Goal: Information Seeking & Learning: Learn about a topic

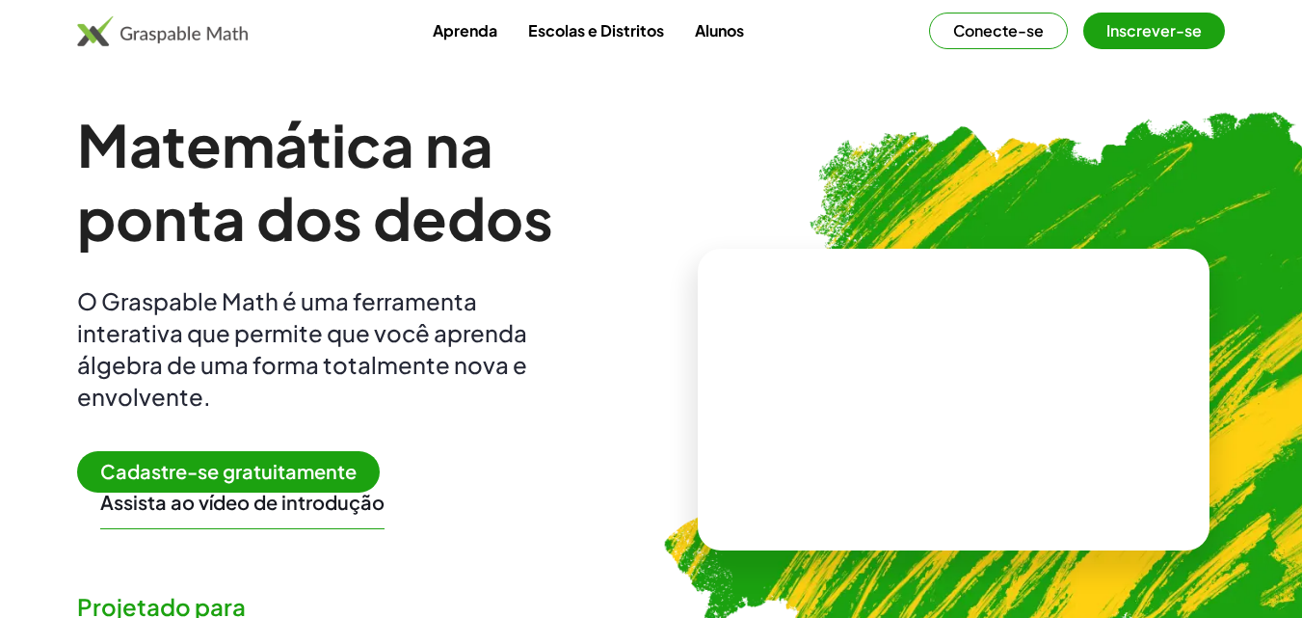
click at [220, 472] on font "Cadastre-se gratuitamente" at bounding box center [228, 471] width 256 height 24
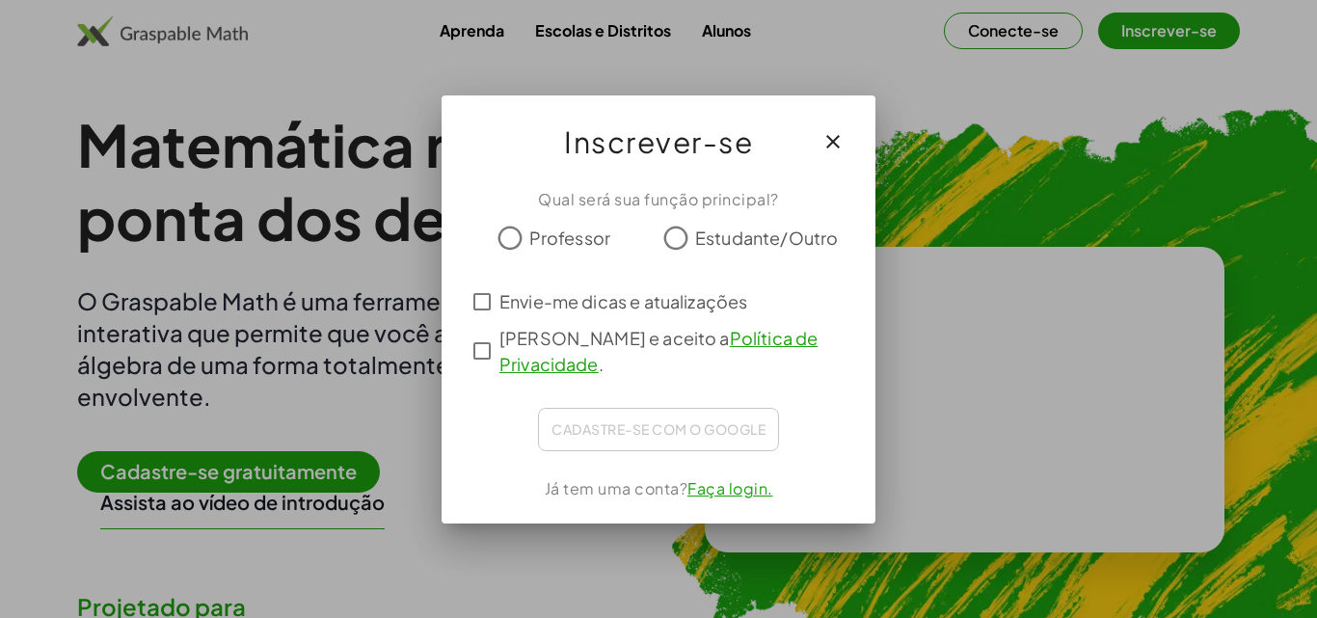
click at [594, 240] on font "Professor" at bounding box center [569, 238] width 81 height 22
click at [573, 303] on font "Envie-me dicas e atualizações" at bounding box center [623, 301] width 248 height 22
click at [524, 346] on font "[PERSON_NAME] e aceito a" at bounding box center [614, 338] width 230 height 22
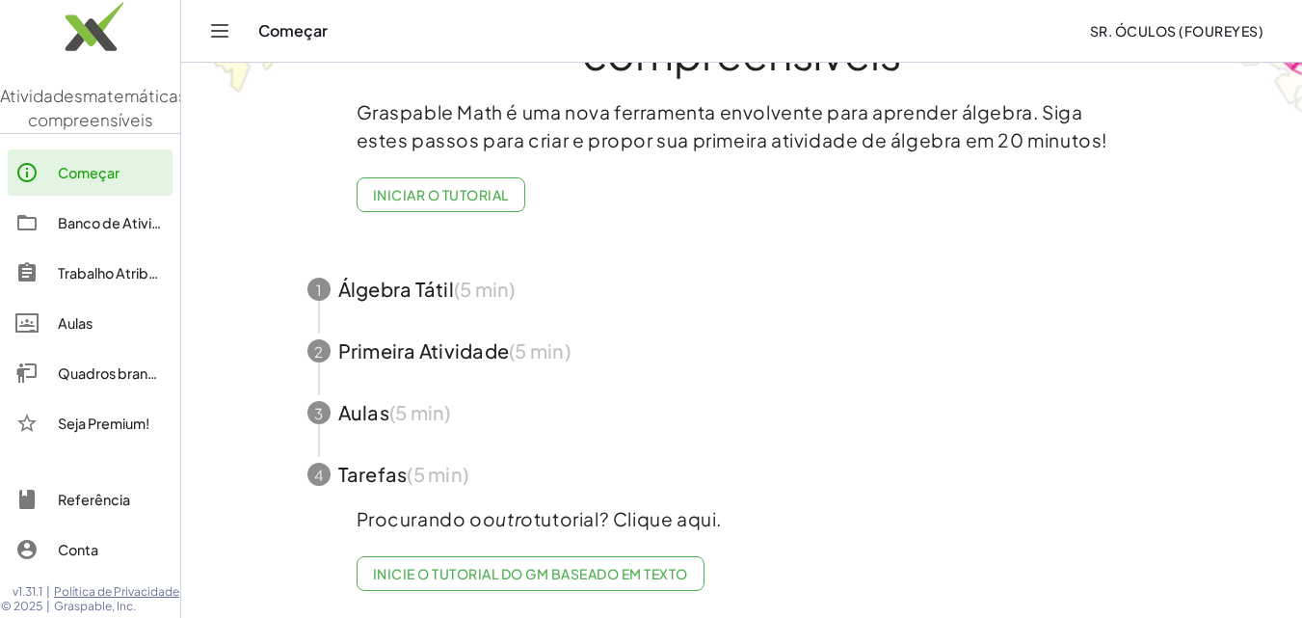
scroll to position [133, 0]
click at [409, 186] on font "Iniciar o tutorial" at bounding box center [441, 194] width 136 height 17
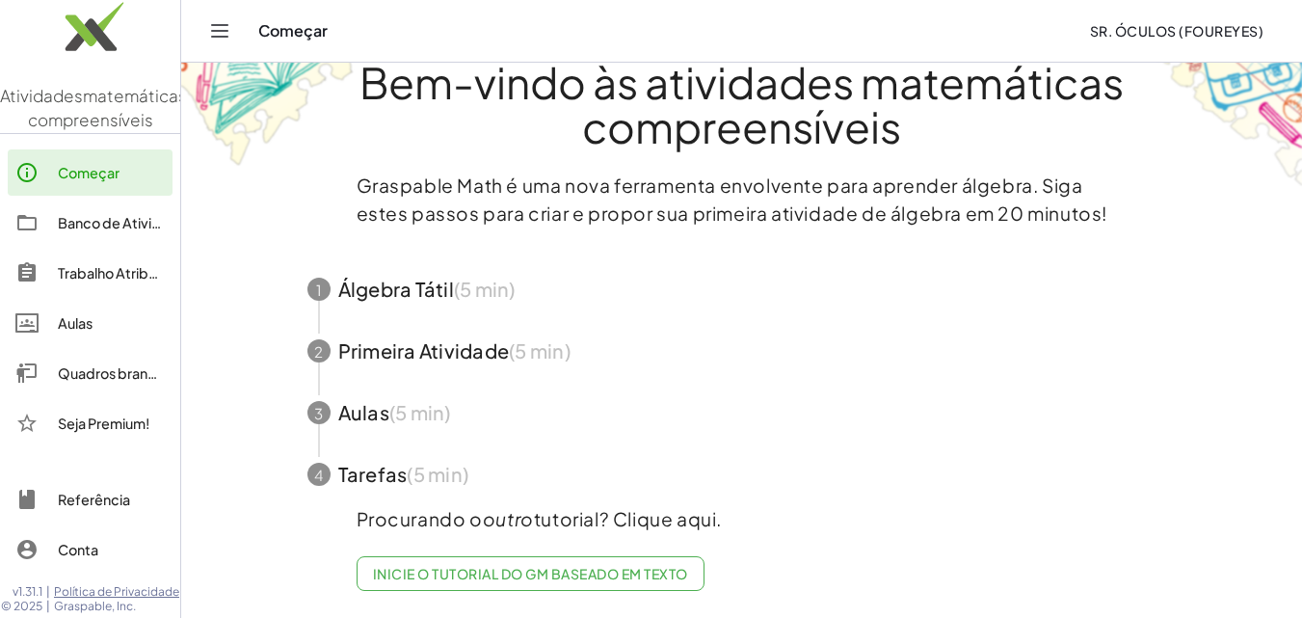
scroll to position [60, 0]
click at [507, 566] on font "Inicie o tutorial do GM baseado em texto" at bounding box center [530, 573] width 315 height 17
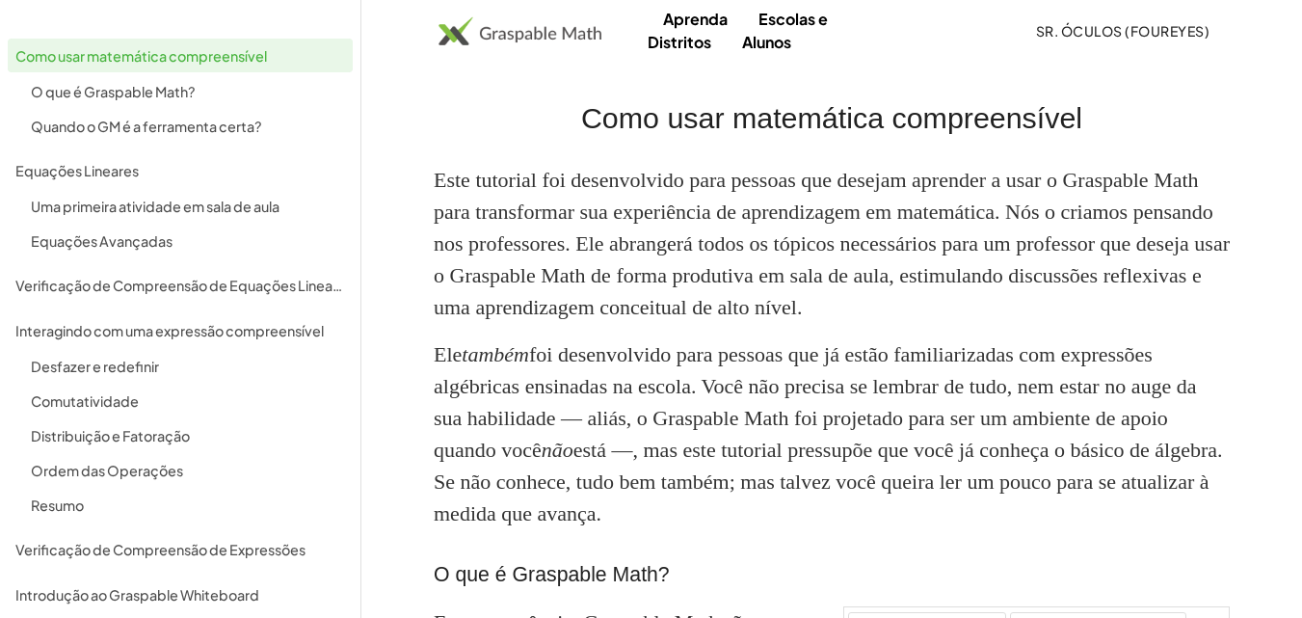
scroll to position [60, 0]
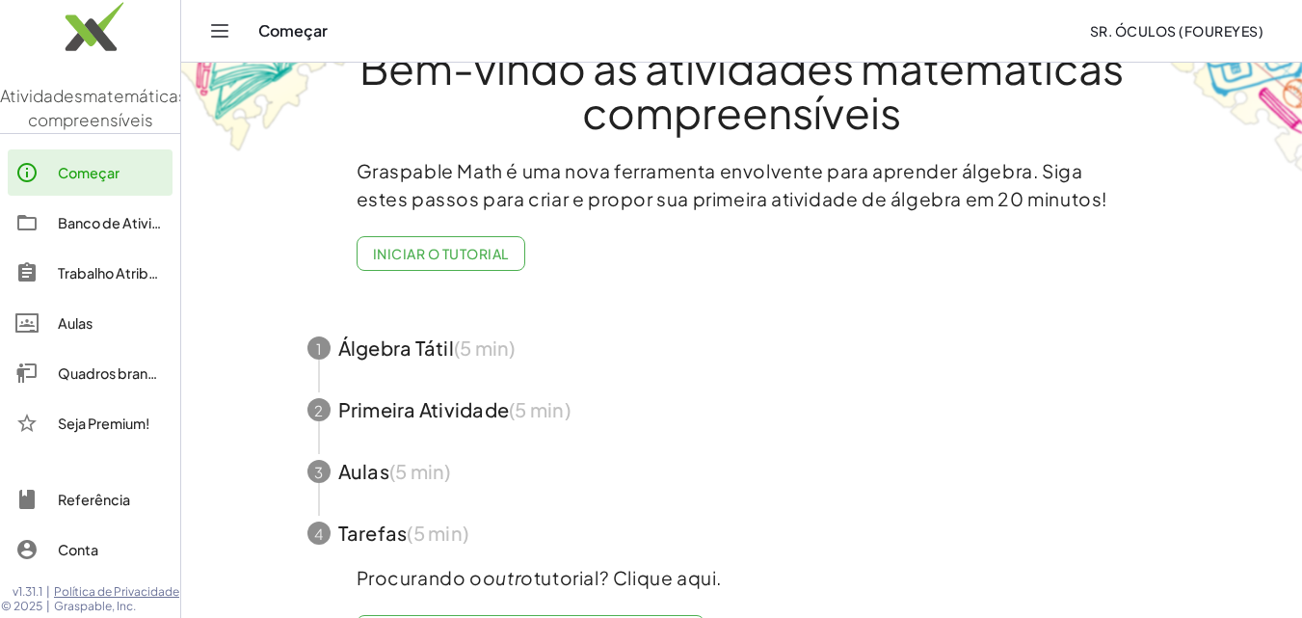
click at [104, 346] on link "Aulas" at bounding box center [90, 323] width 165 height 46
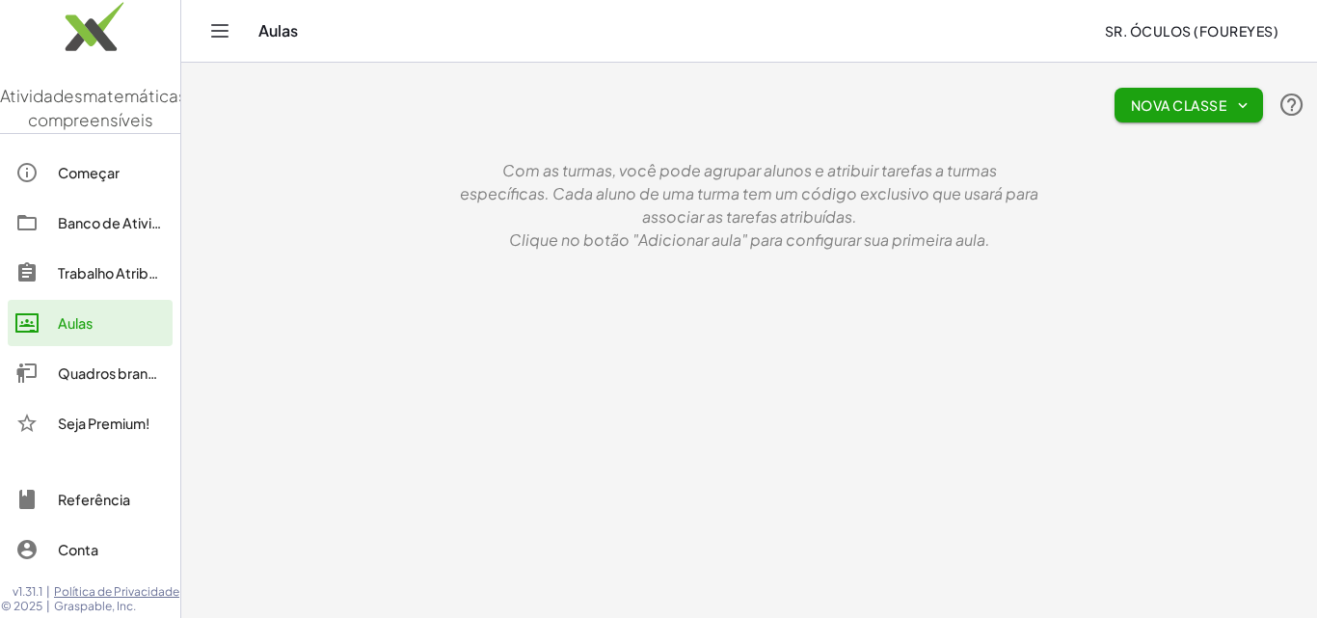
click at [84, 382] on font "Quadros brancos" at bounding box center [115, 372] width 114 height 17
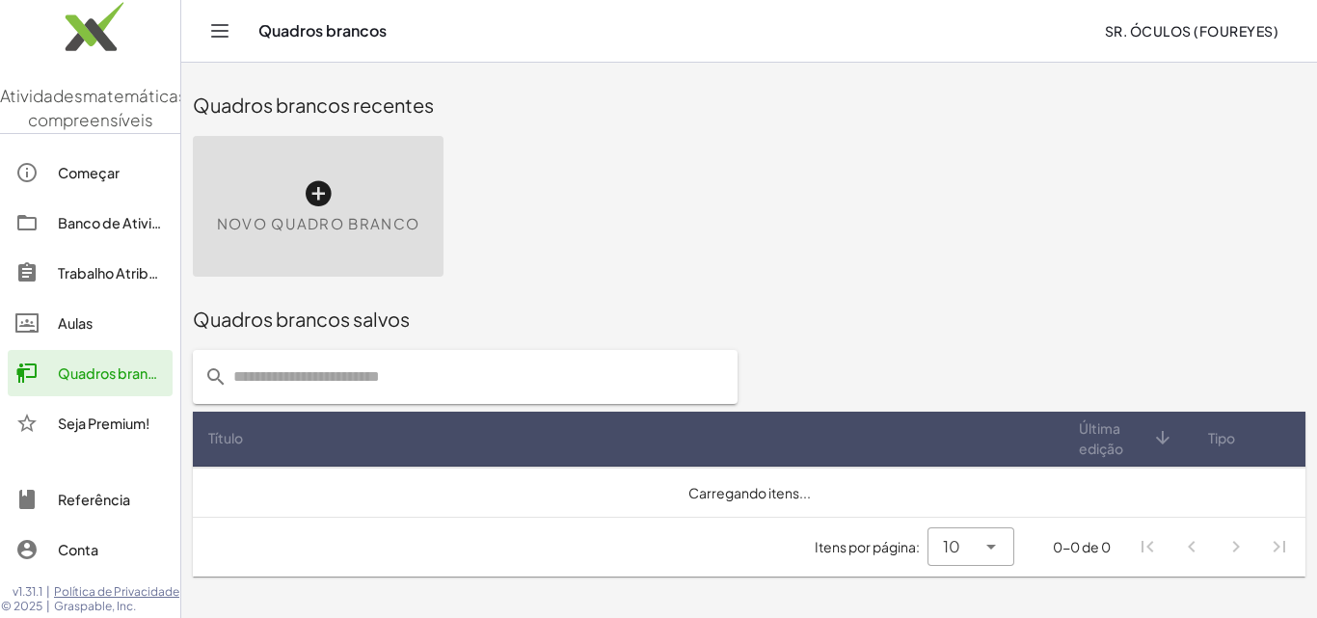
click at [298, 183] on div "Novo quadro branco" at bounding box center [318, 206] width 251 height 141
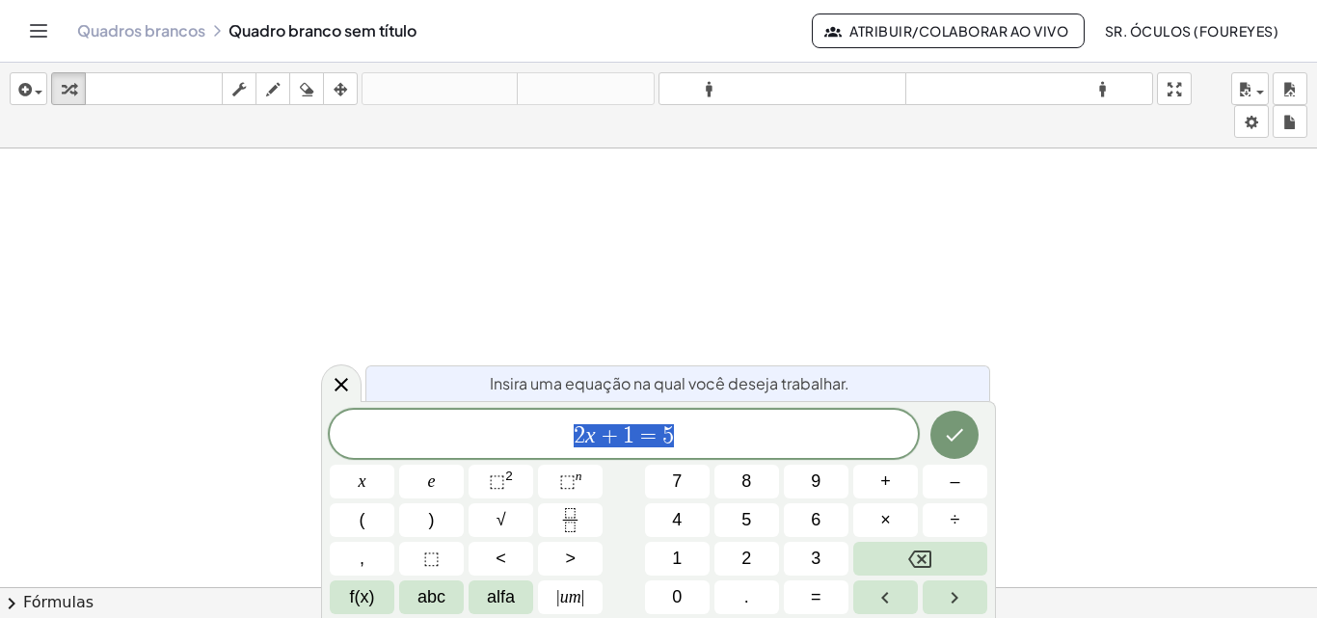
scroll to position [82, 0]
click at [335, 377] on icon at bounding box center [341, 384] width 23 height 23
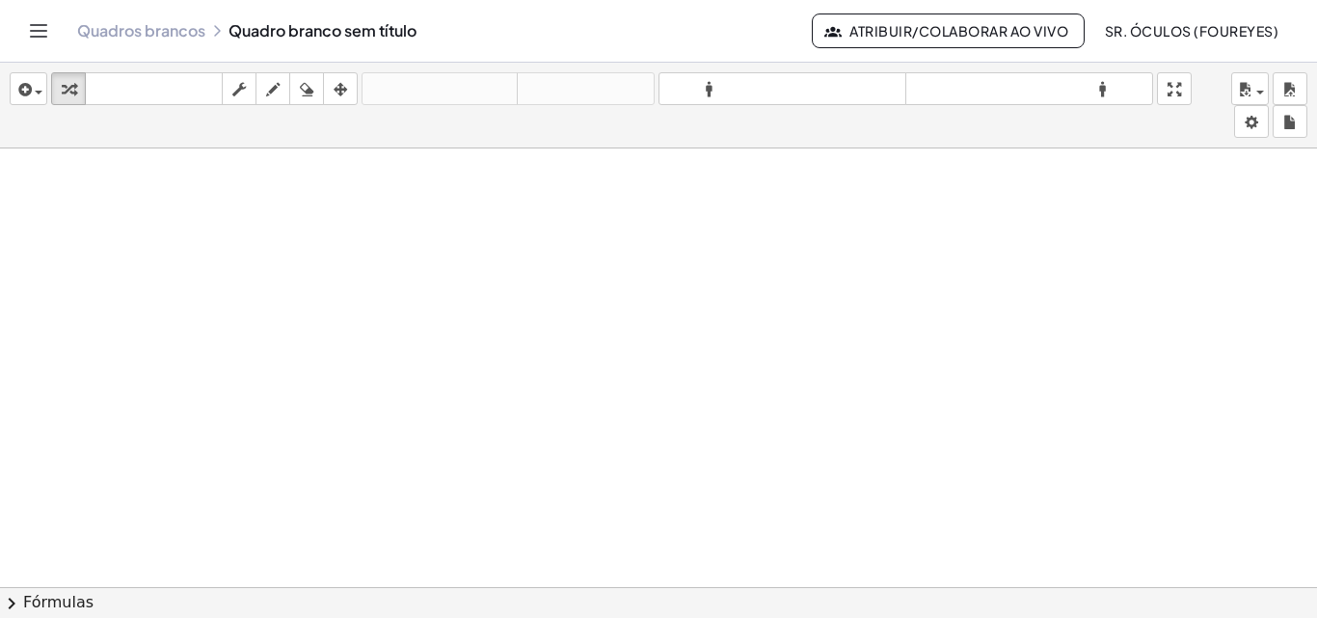
click at [813, 211] on div at bounding box center [658, 519] width 1317 height 904
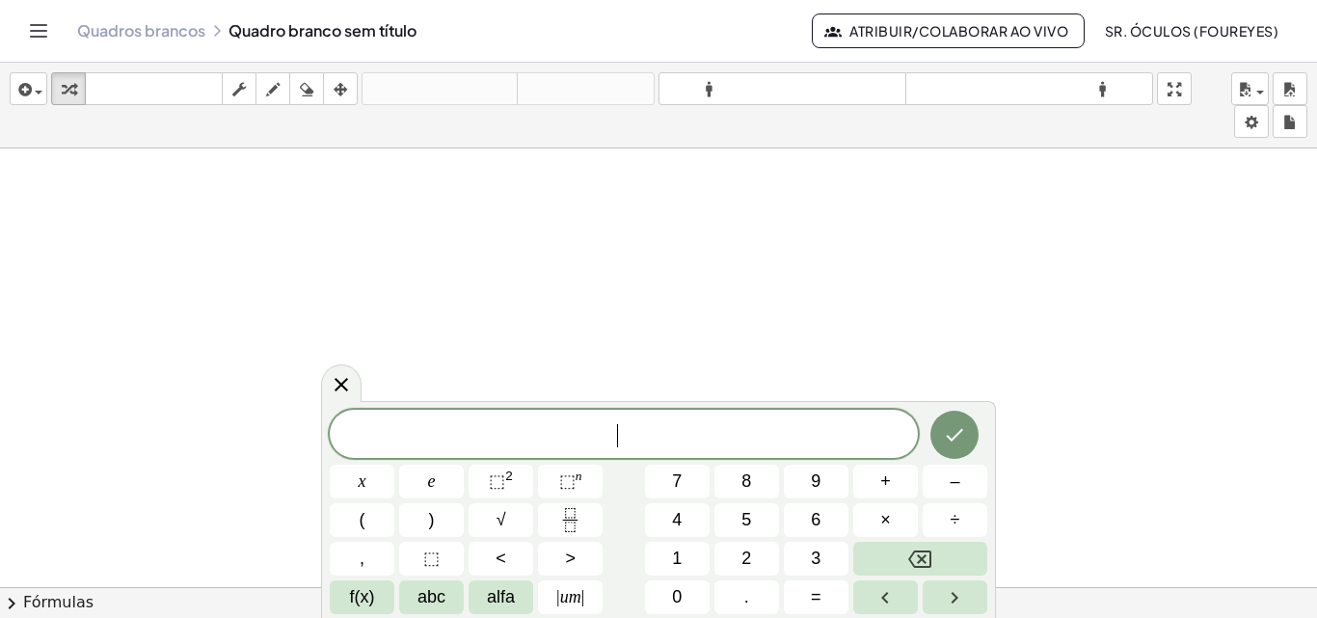
click at [341, 387] on icon at bounding box center [341, 384] width 23 height 23
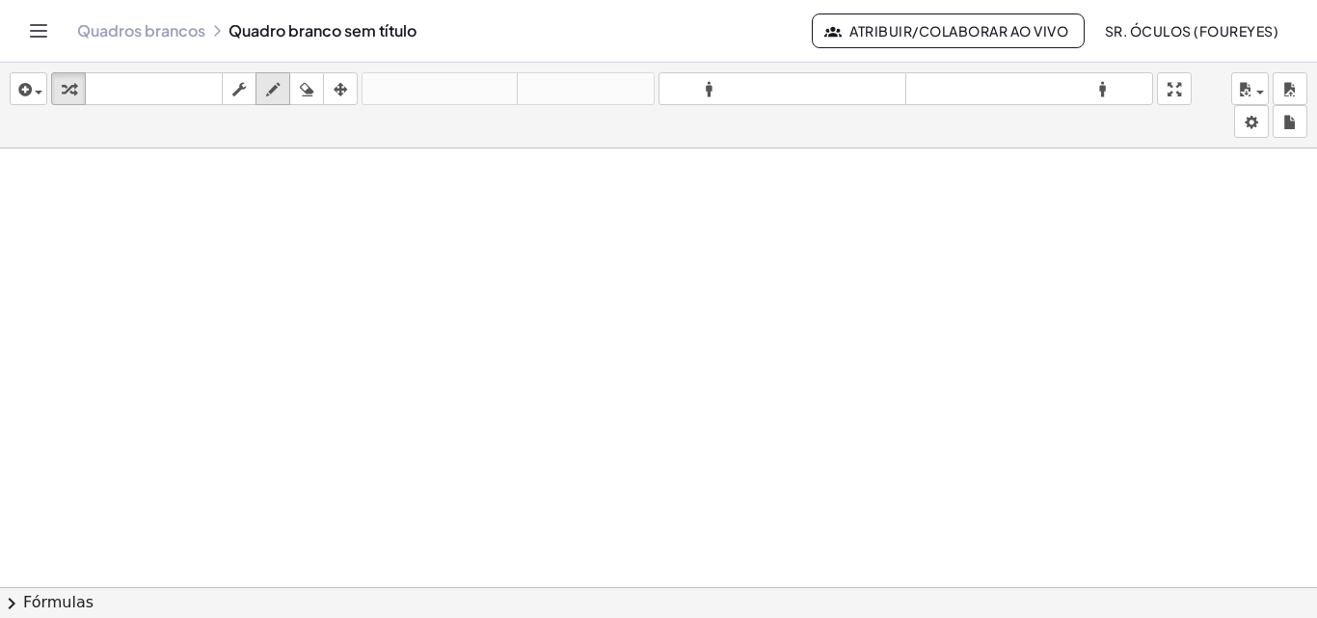
click at [272, 86] on icon "button" at bounding box center [272, 89] width 13 height 23
drag, startPoint x: 165, startPoint y: 301, endPoint x: 305, endPoint y: 194, distance: 176.0
click at [337, 189] on div at bounding box center [658, 519] width 1317 height 904
